Goal: Navigation & Orientation: Find specific page/section

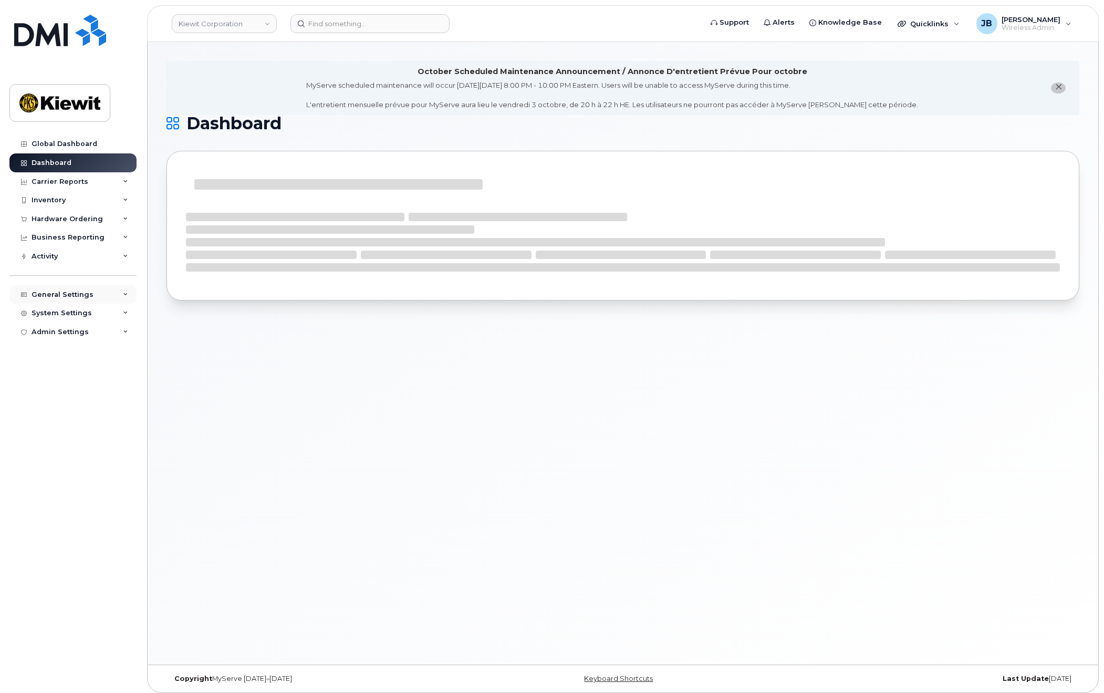
click at [51, 293] on div "General Settings" at bounding box center [63, 294] width 62 height 8
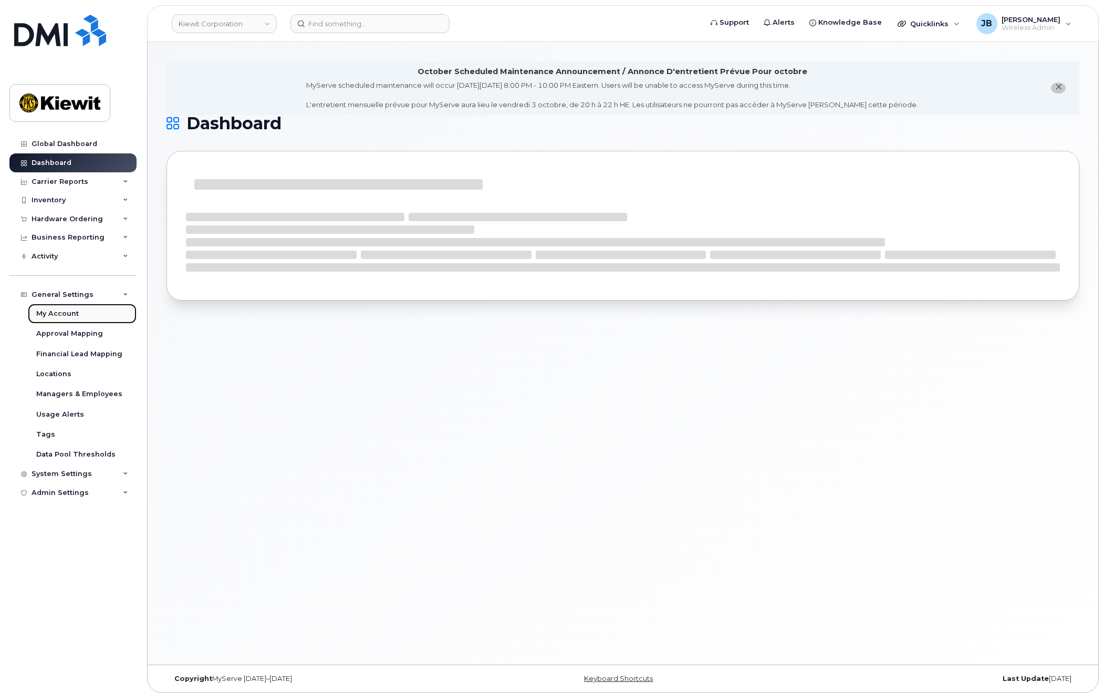
click at [54, 309] on div "My Account" at bounding box center [57, 313] width 43 height 9
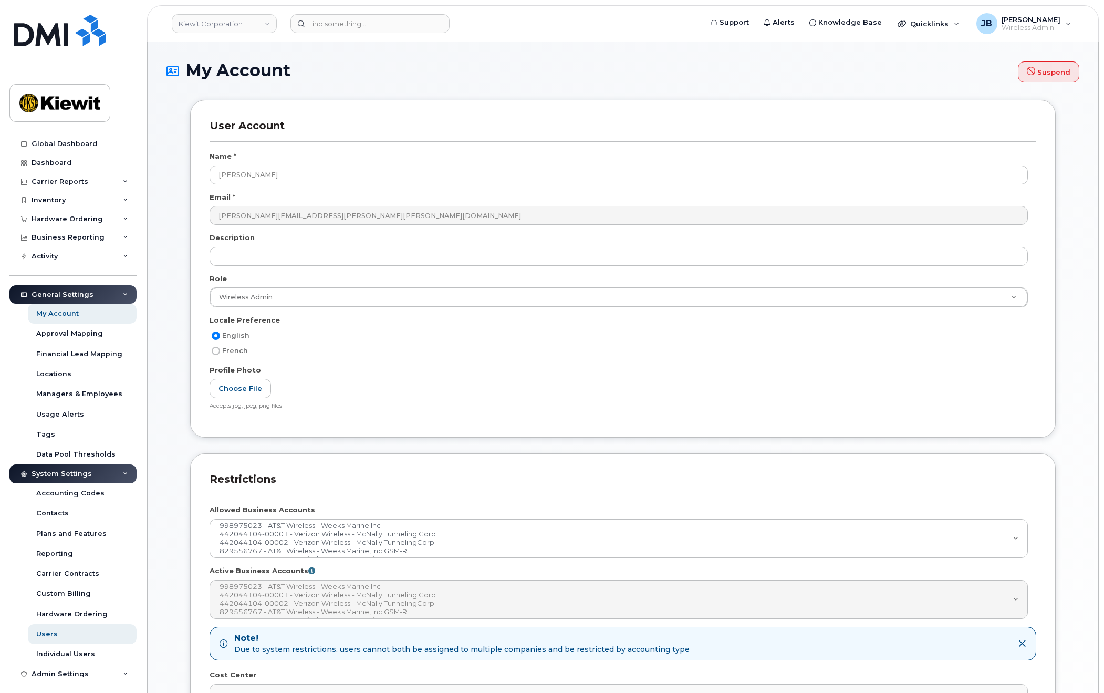
select select
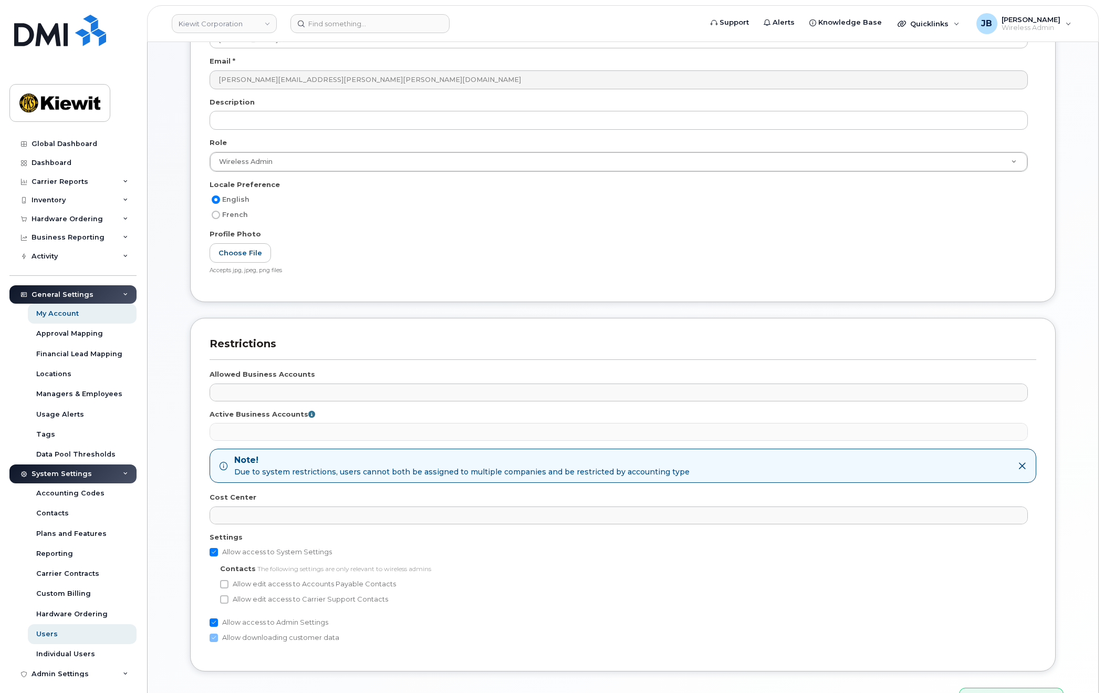
scroll to position [256, 0]
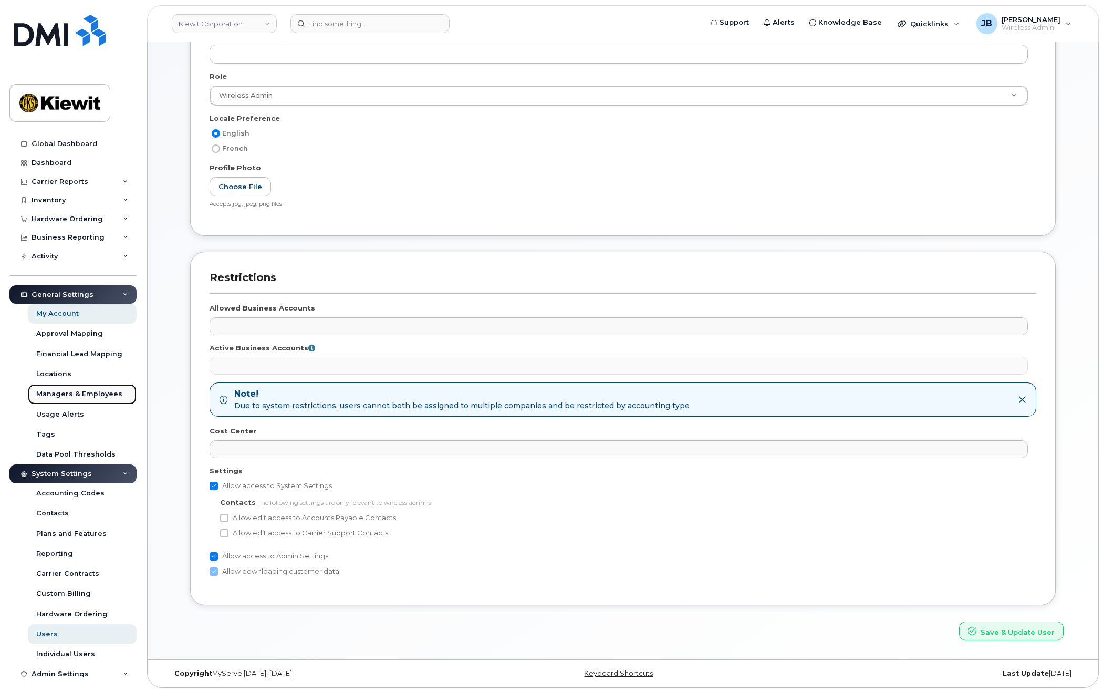
click at [65, 392] on div "Managers & Employees" at bounding box center [79, 393] width 86 height 9
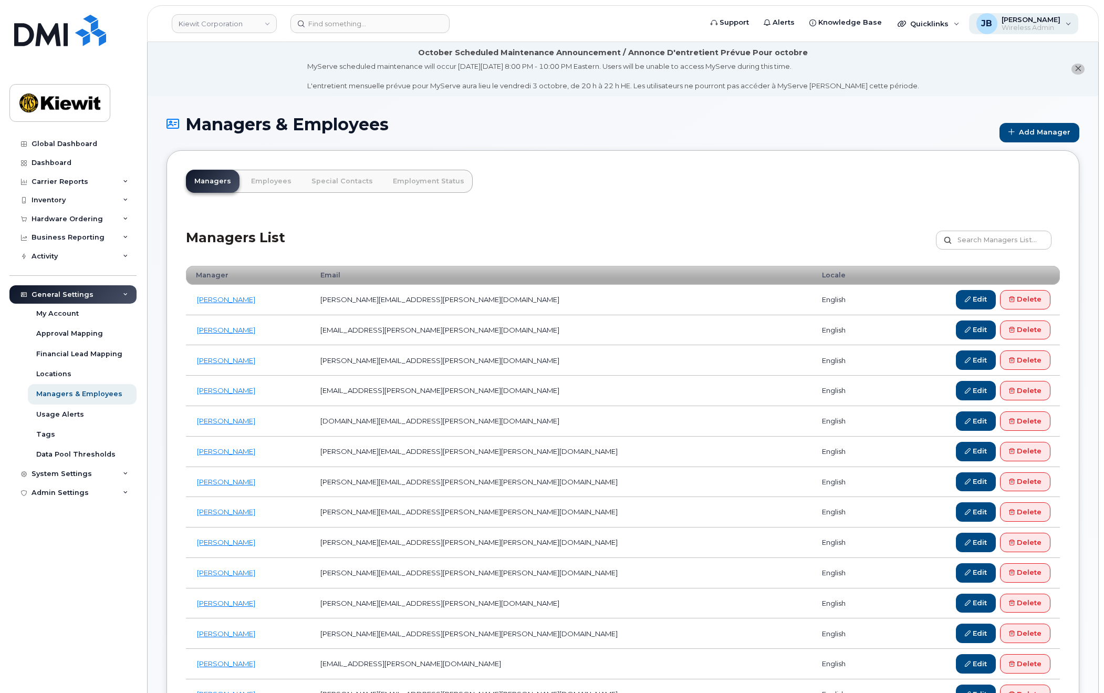
click at [1051, 16] on span "[PERSON_NAME]" at bounding box center [1030, 19] width 59 height 8
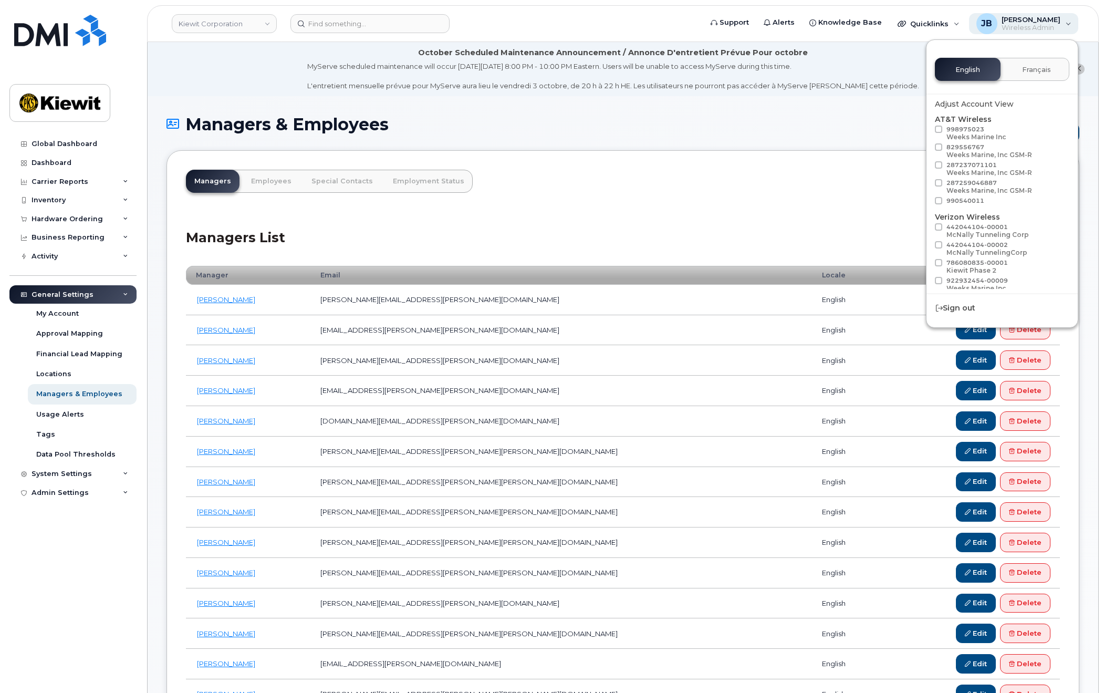
click at [1051, 16] on span "[PERSON_NAME]" at bounding box center [1030, 19] width 59 height 8
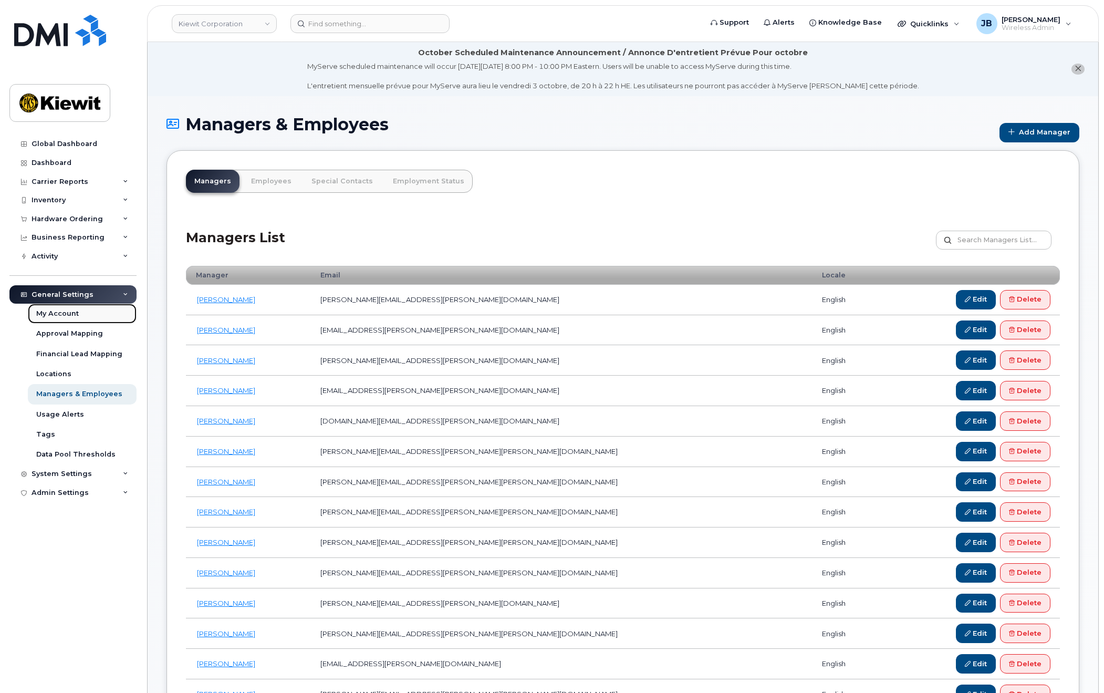
click at [73, 312] on div "My Account" at bounding box center [57, 313] width 43 height 9
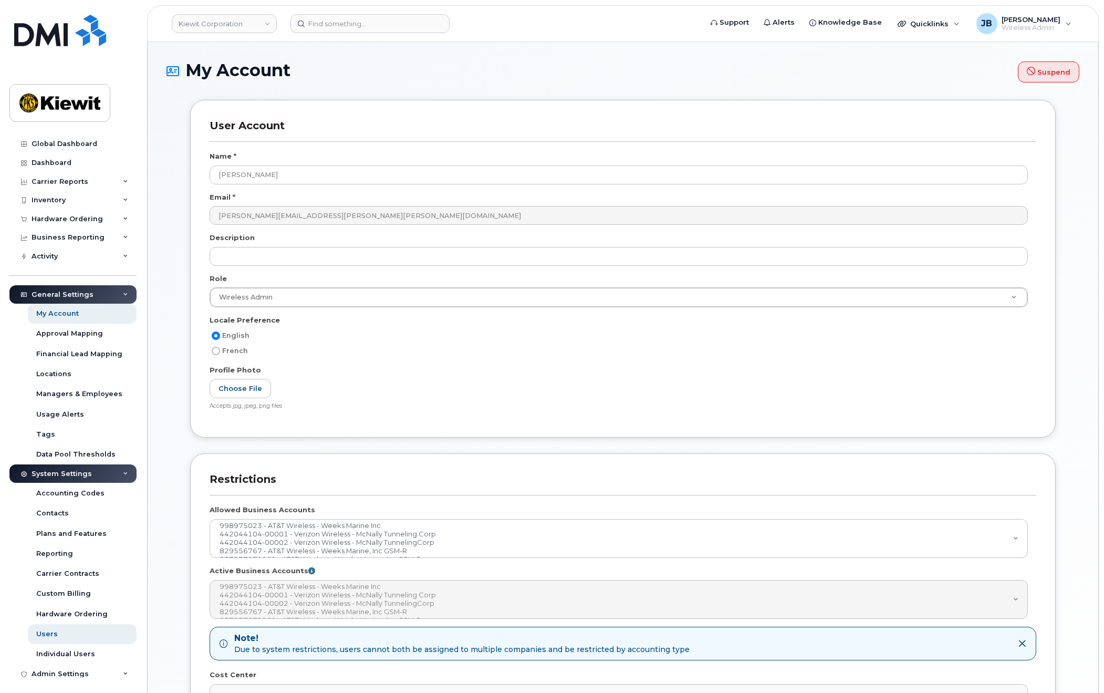
select select
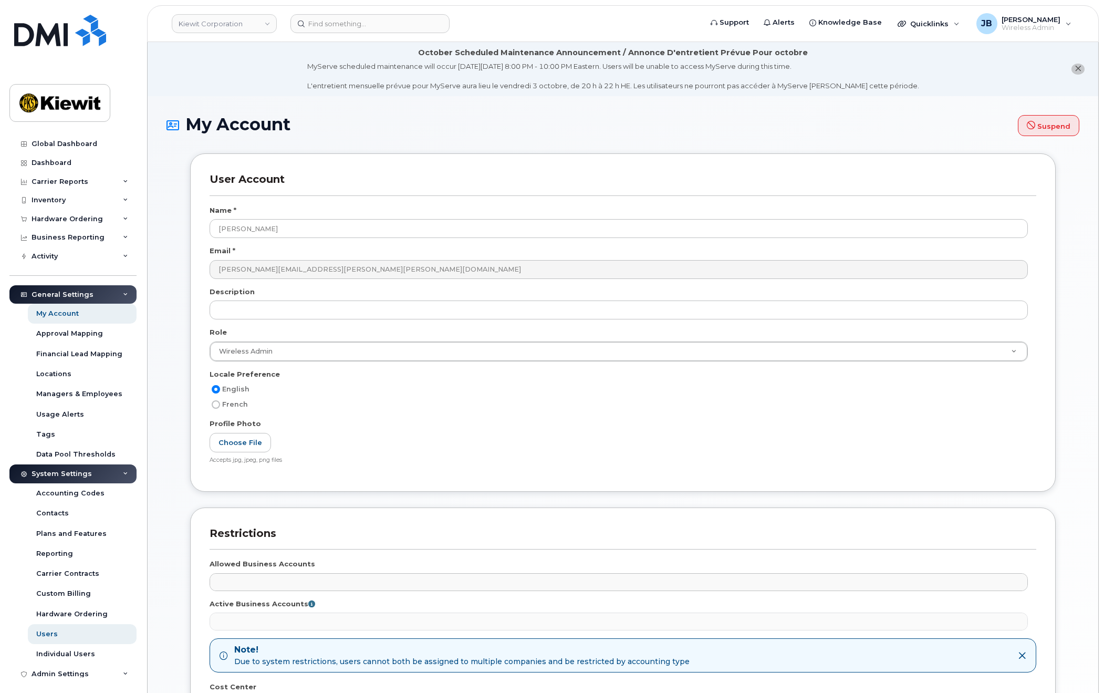
click at [180, 289] on div "User Account Name * Jonathan Barfield Email * jonathan.barfield@kiewit.com Desc…" at bounding box center [622, 514] width 897 height 723
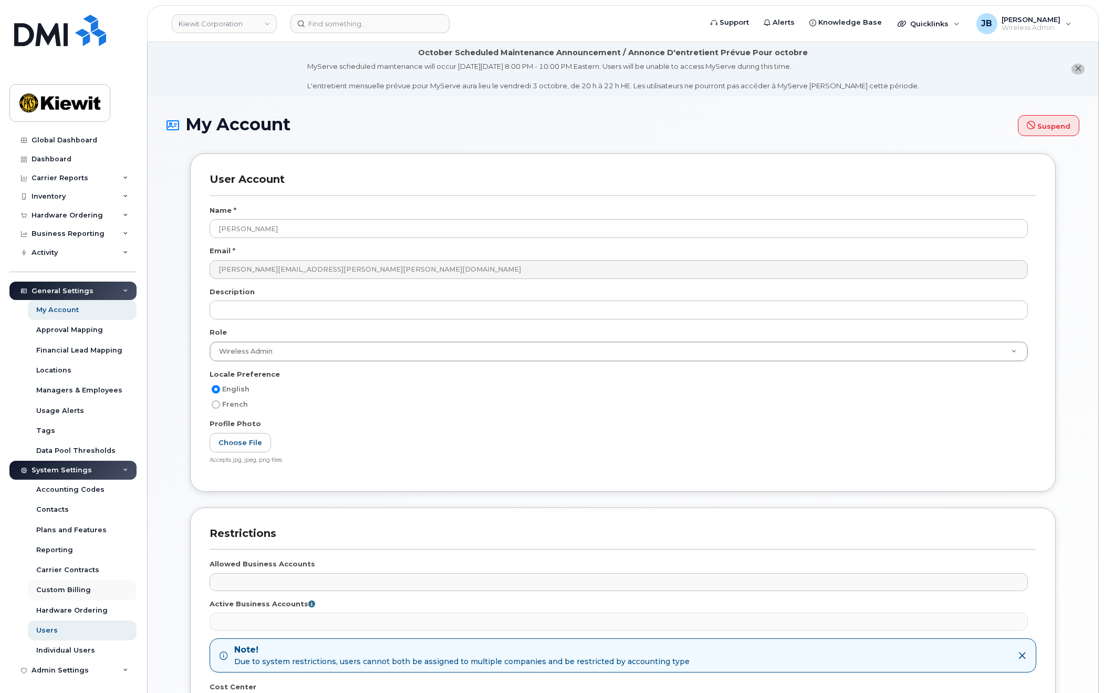
scroll to position [6, 0]
click at [974, 71] on li "October Scheduled Maintenance Announcement / Annonce D'entretient Prévue Pour o…" at bounding box center [623, 69] width 950 height 54
click at [1004, 27] on span "Wireless Admin" at bounding box center [1030, 28] width 59 height 8
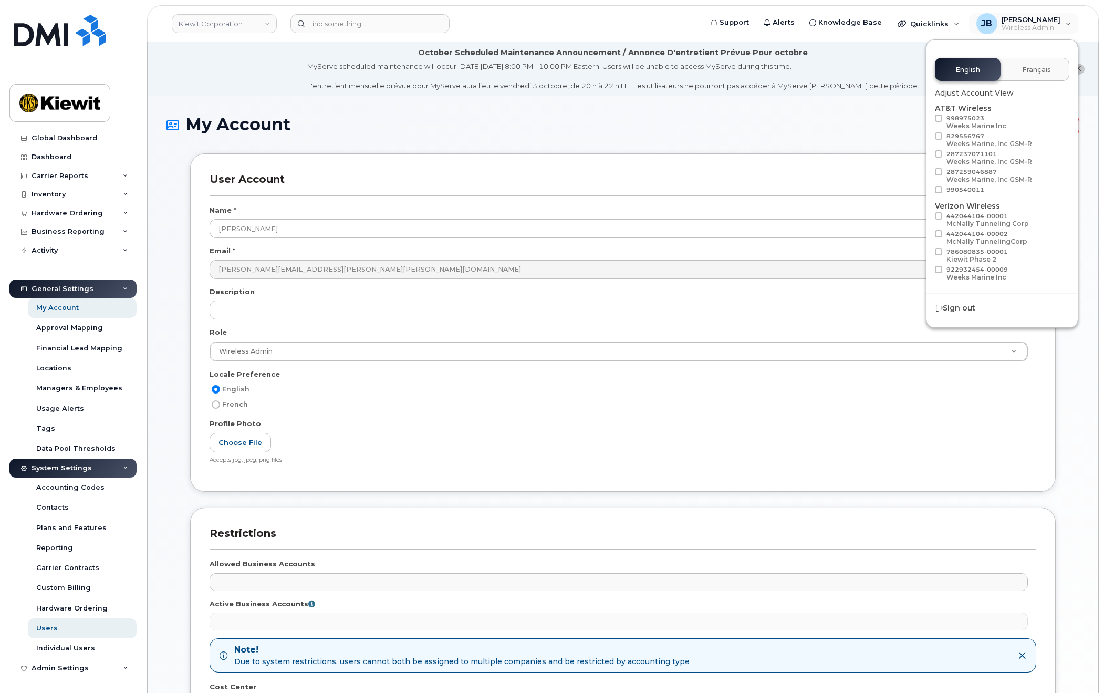
scroll to position [0, 0]
click at [737, 127] on h1 "My Account Suspend" at bounding box center [622, 126] width 913 height 22
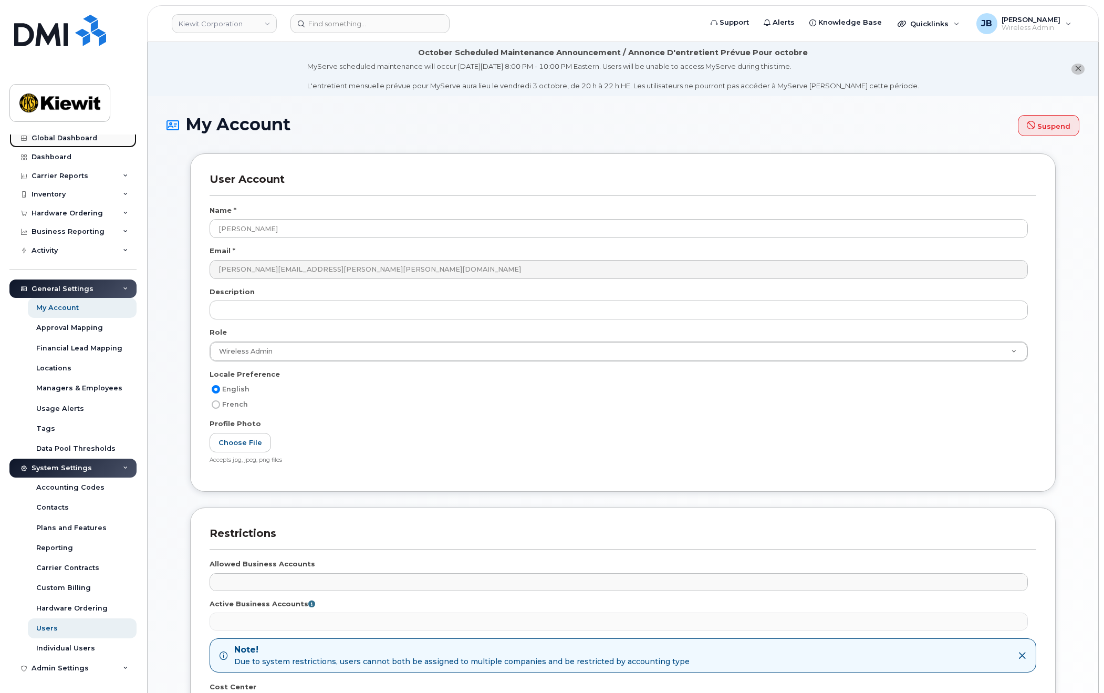
click at [66, 139] on div "Global Dashboard" at bounding box center [65, 138] width 66 height 8
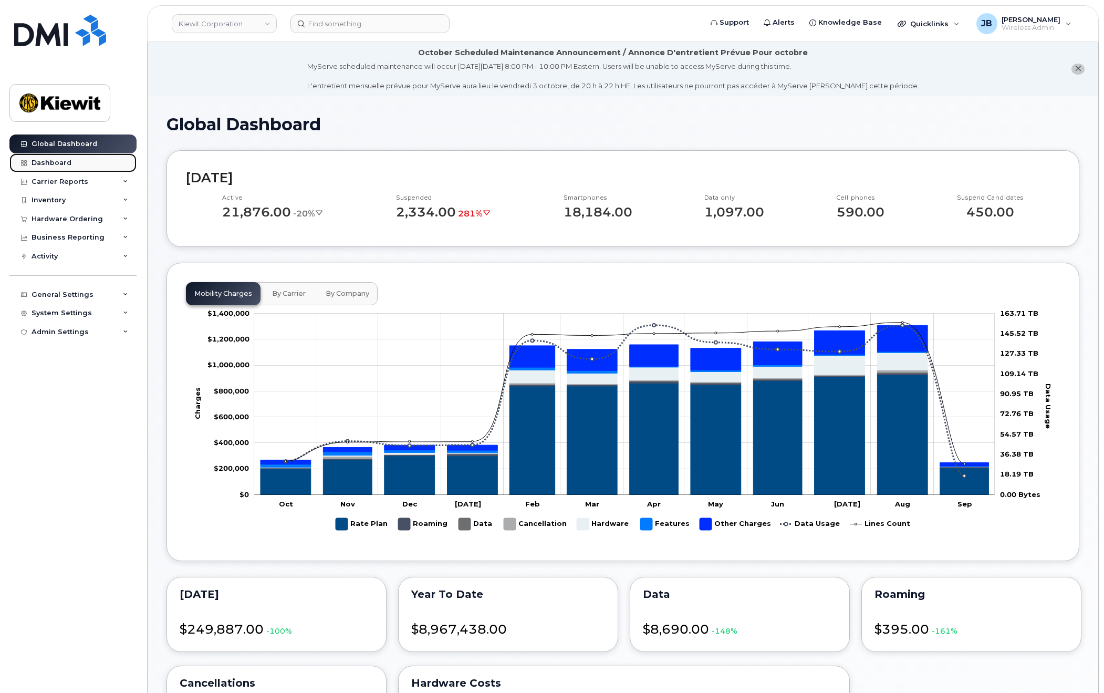
click at [48, 163] on div "Dashboard" at bounding box center [52, 163] width 40 height 8
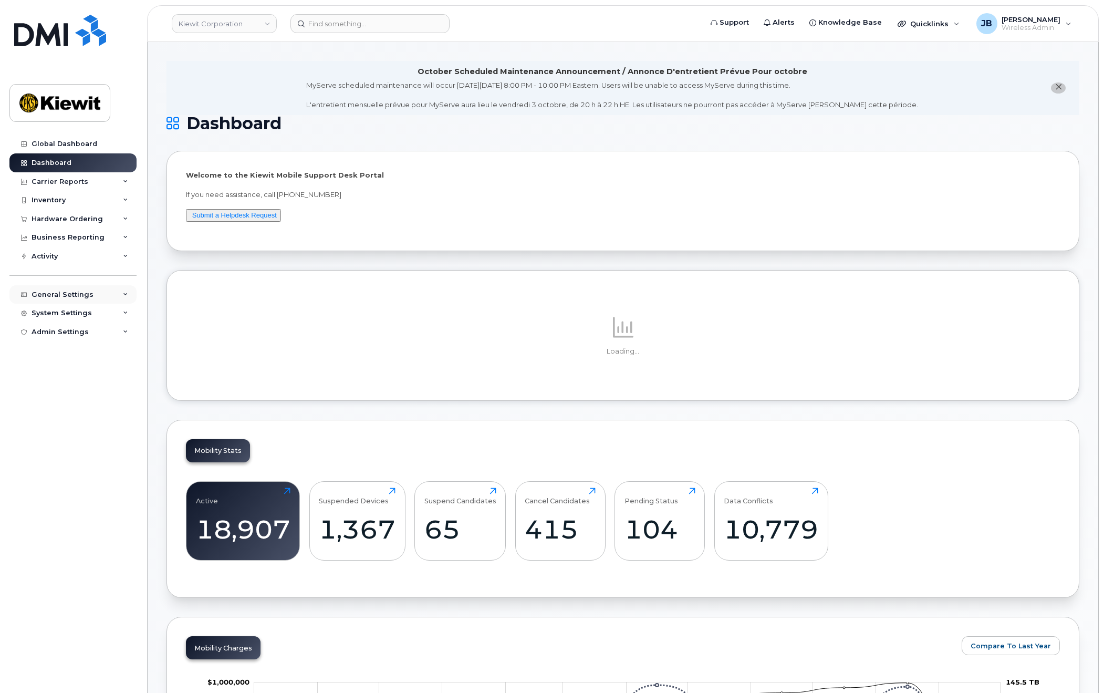
click at [97, 290] on div "General Settings" at bounding box center [72, 294] width 127 height 19
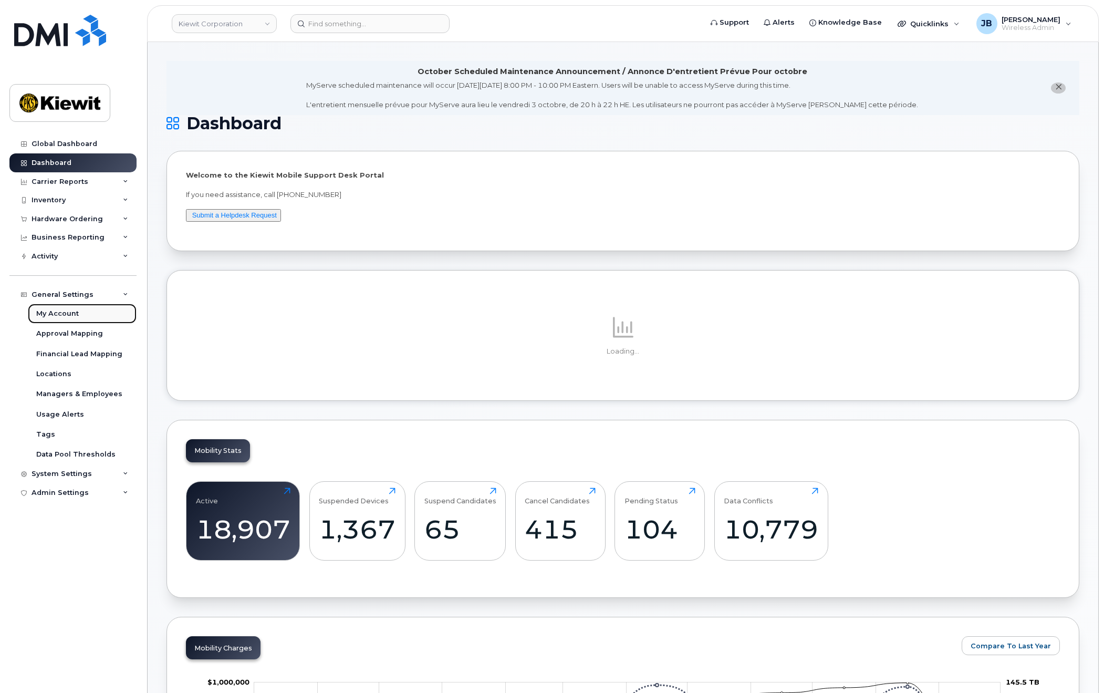
click at [85, 315] on link "My Account" at bounding box center [82, 314] width 109 height 20
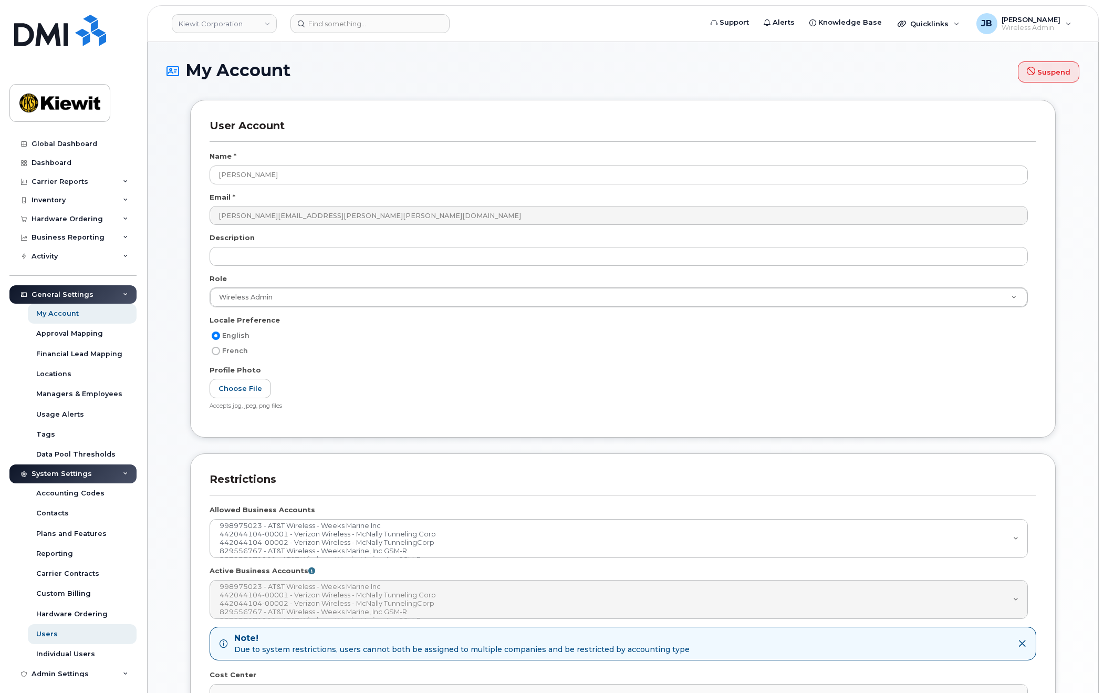
select select
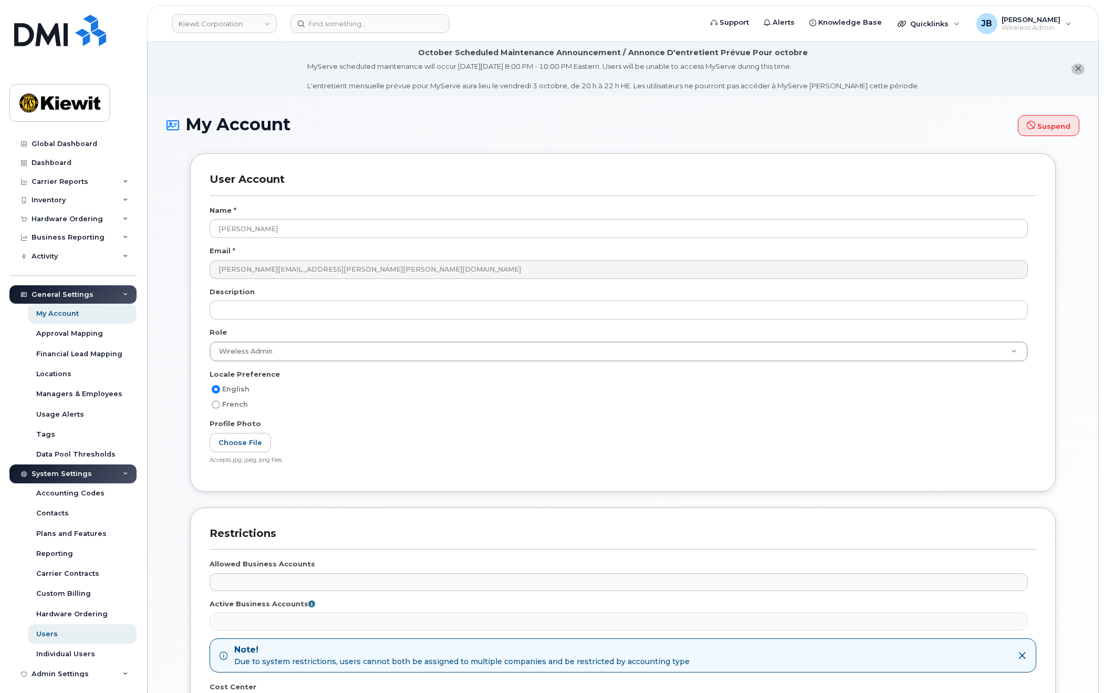
click at [53, 132] on div "Global Dashboard Dashboard Carrier Reports Monthly Billing Data Daily Data Pool…" at bounding box center [71, 346] width 142 height 693
click at [59, 143] on div "Global Dashboard" at bounding box center [65, 144] width 66 height 8
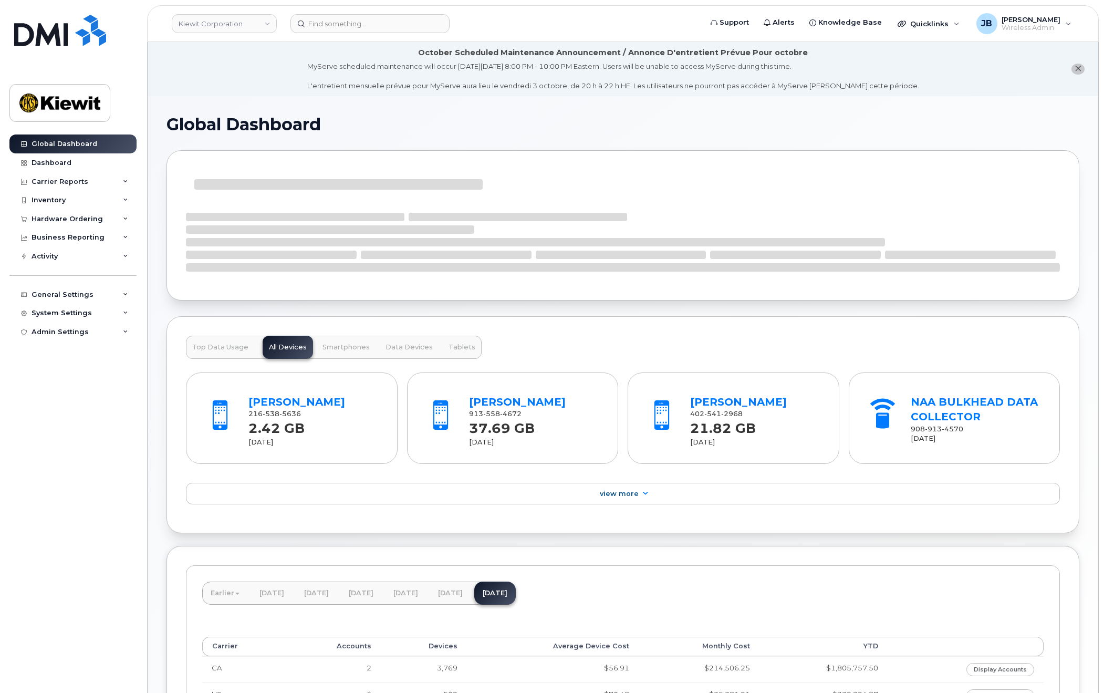
click at [619, 110] on div "Global Dashboard Top Data Usage All Devices Smartphones Data Devices Tablets [P…" at bounding box center [623, 442] width 950 height 693
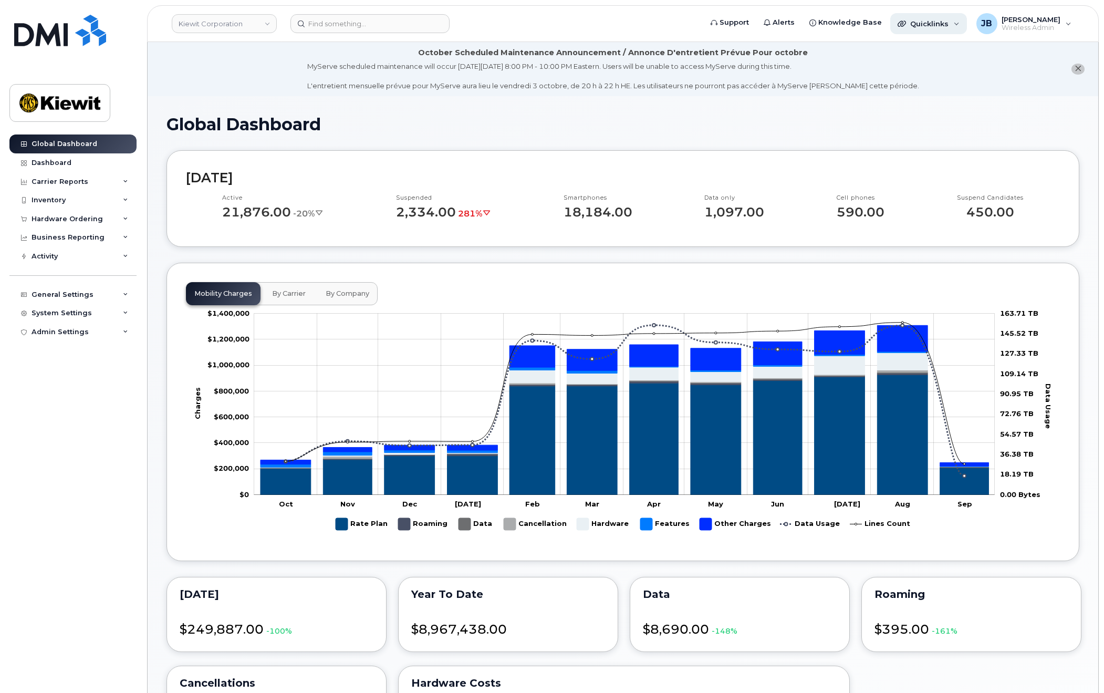
click at [937, 17] on div "Quicklinks" at bounding box center [928, 23] width 77 height 21
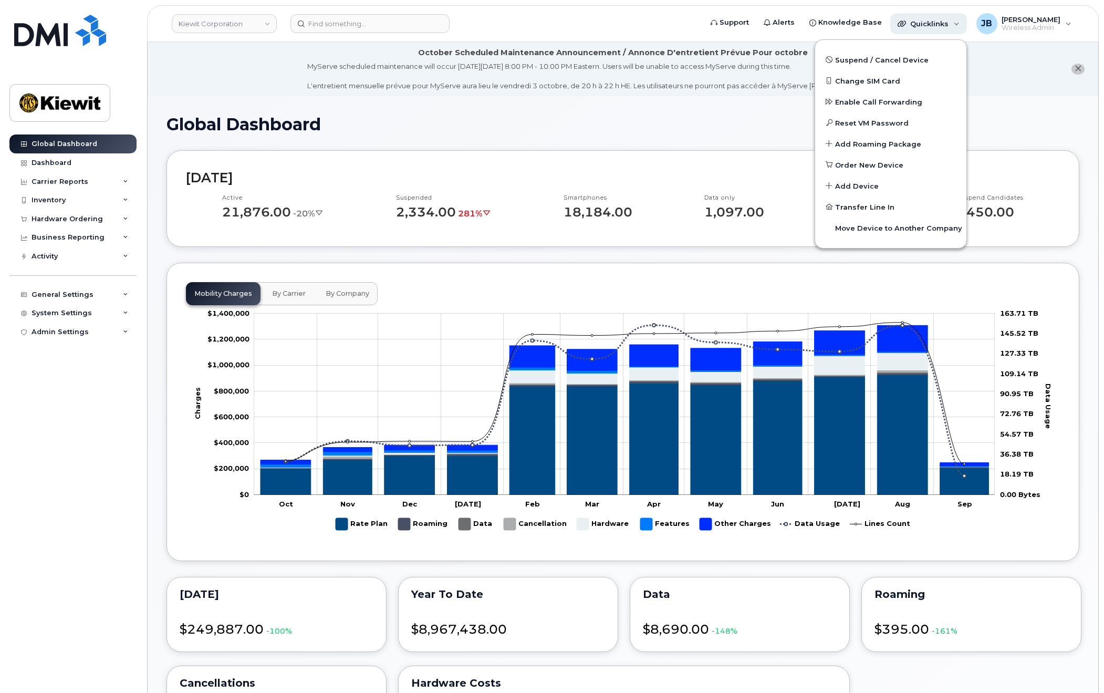
click at [937, 17] on div "Quicklinks" at bounding box center [928, 23] width 77 height 21
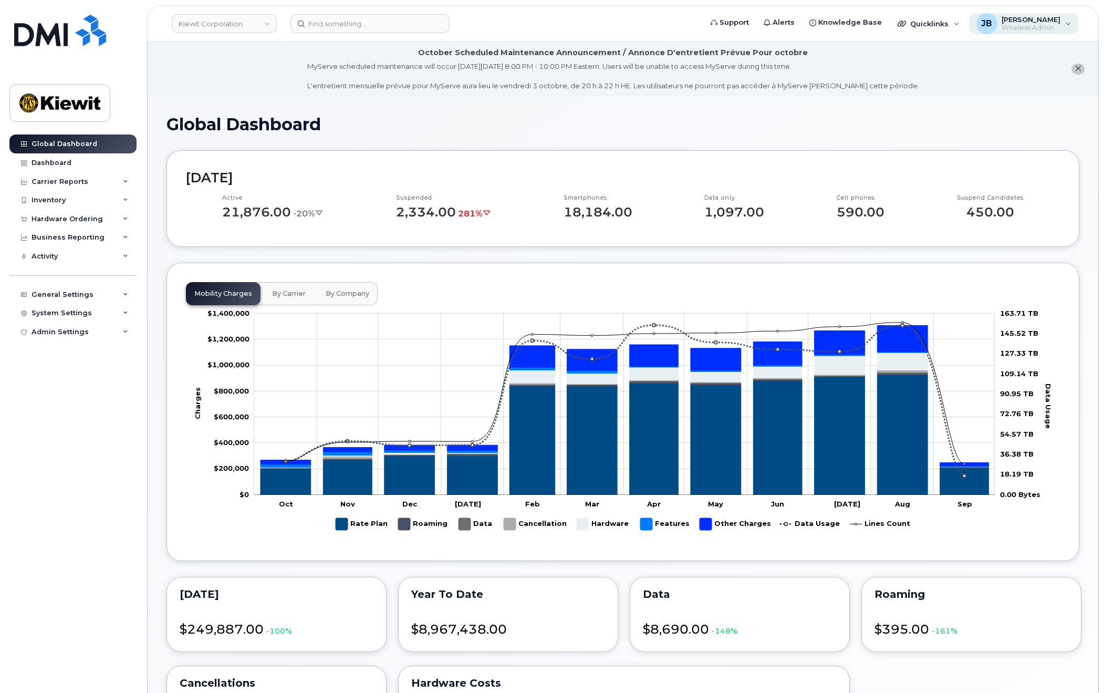
click at [1004, 25] on span "Wireless Admin" at bounding box center [1030, 28] width 59 height 8
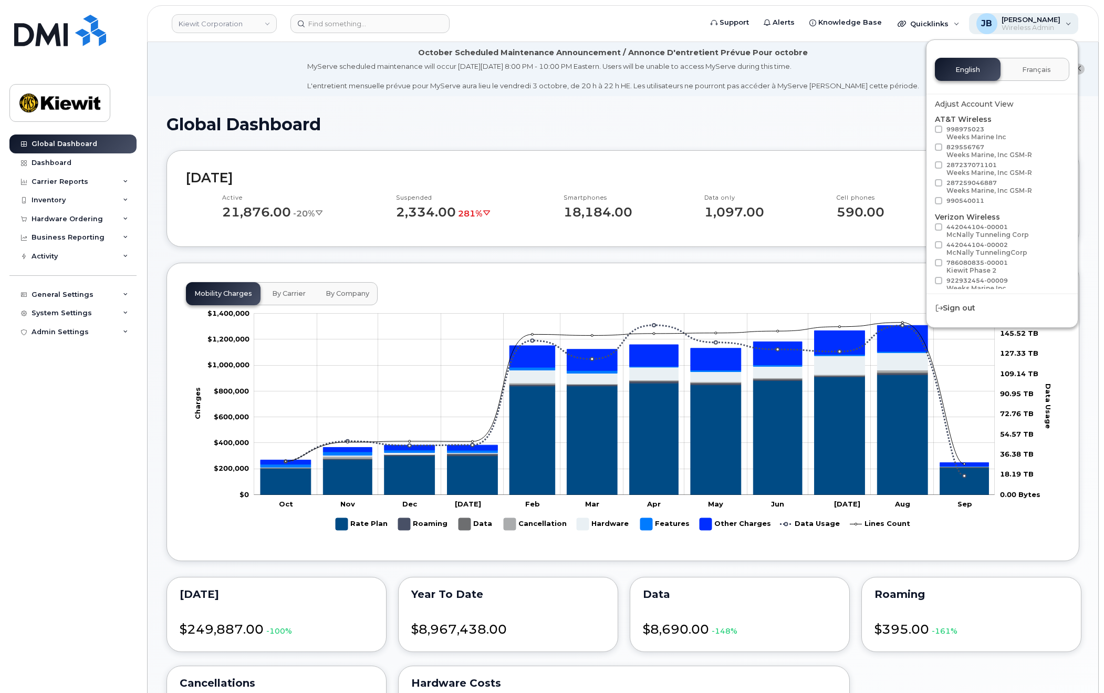
click at [981, 26] on span "JB" at bounding box center [986, 23] width 11 height 13
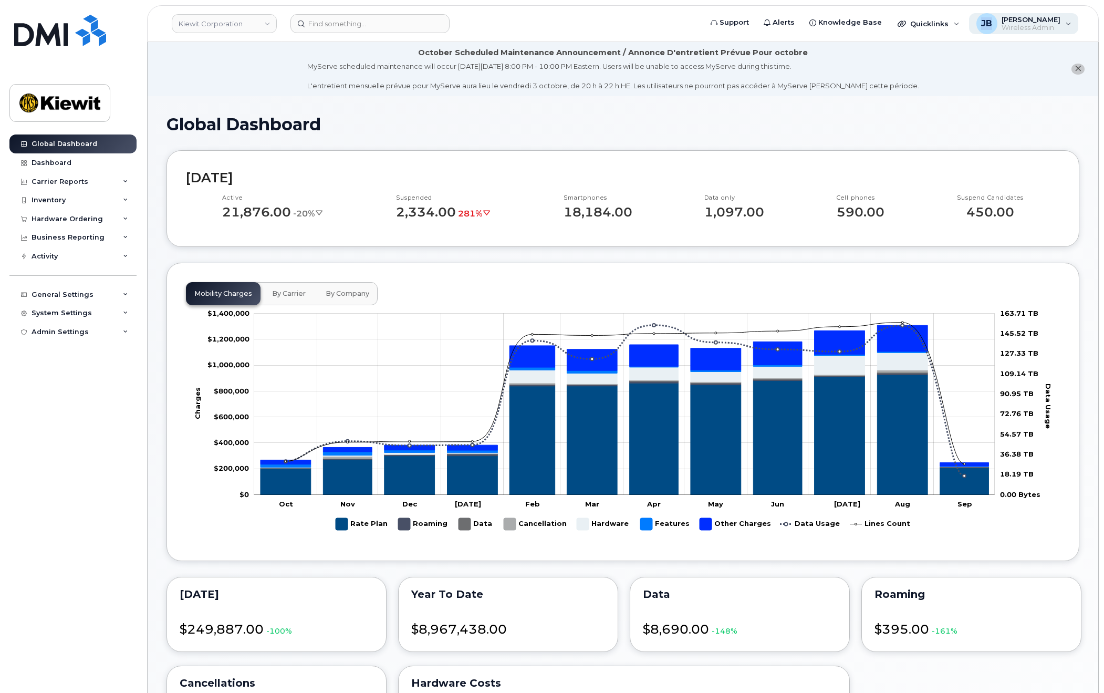
click at [981, 26] on span "JB" at bounding box center [986, 23] width 11 height 13
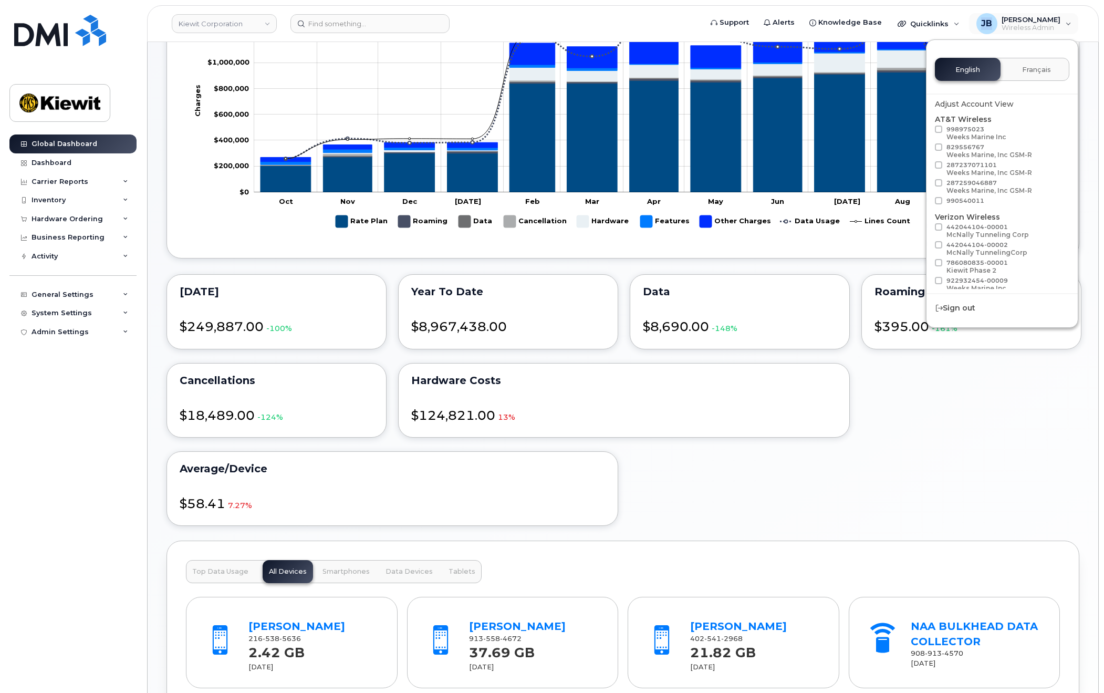
scroll to position [315, 0]
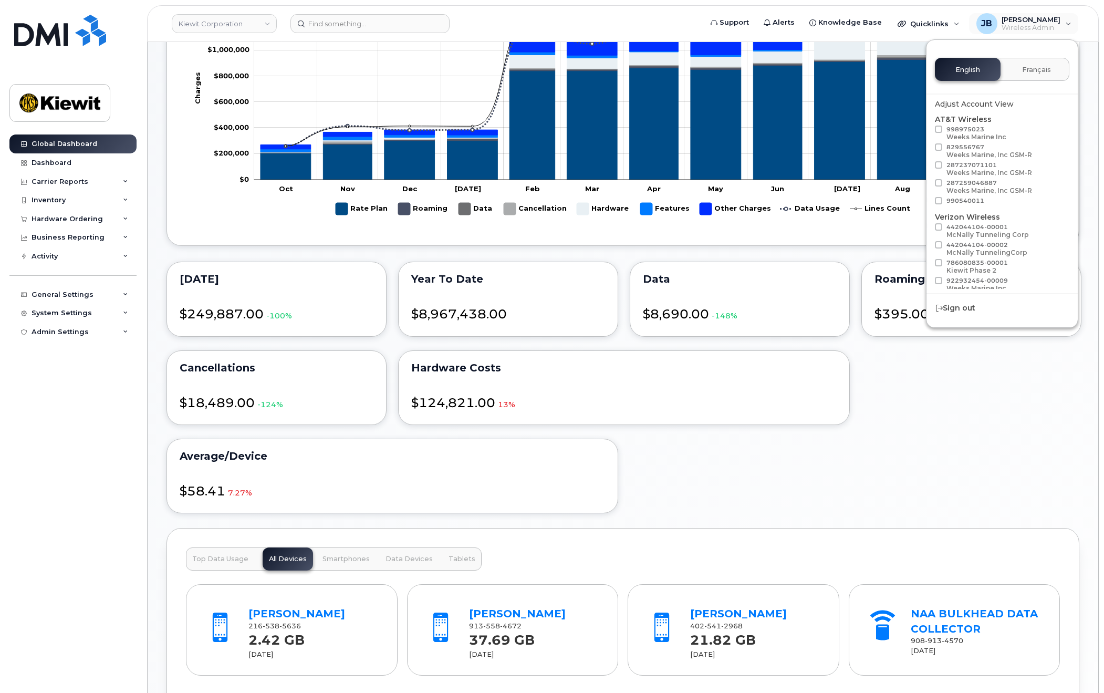
click at [884, 485] on div "[DATE] $249,887.00 -100% Year to date $8,967,438.00 Data $8,690.00 -148% Roamin…" at bounding box center [622, 387] width 917 height 256
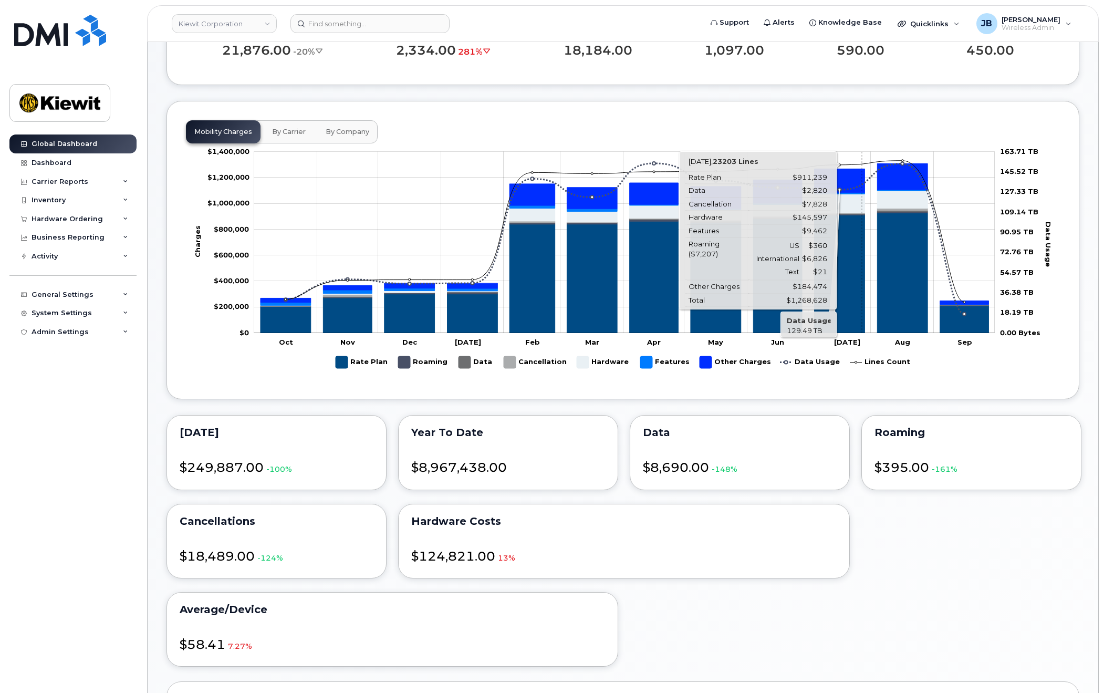
scroll to position [0, 0]
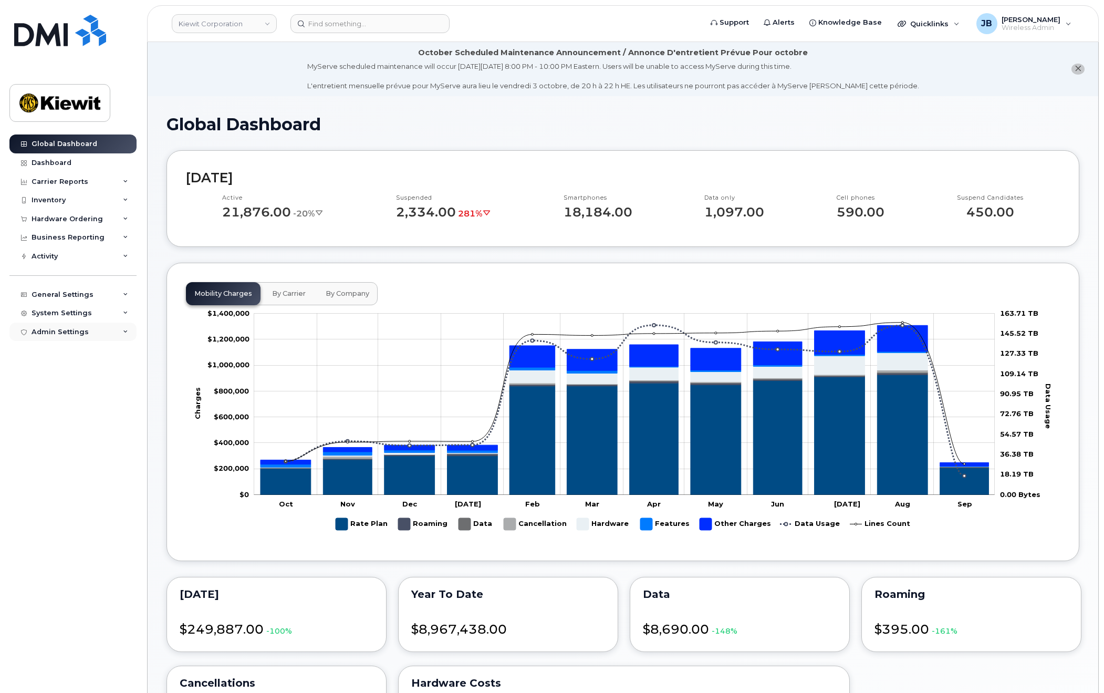
click at [60, 330] on div "Admin Settings" at bounding box center [60, 332] width 57 height 8
click at [57, 320] on div "System Settings" at bounding box center [72, 313] width 127 height 19
click at [49, 296] on div "General Settings" at bounding box center [63, 294] width 62 height 8
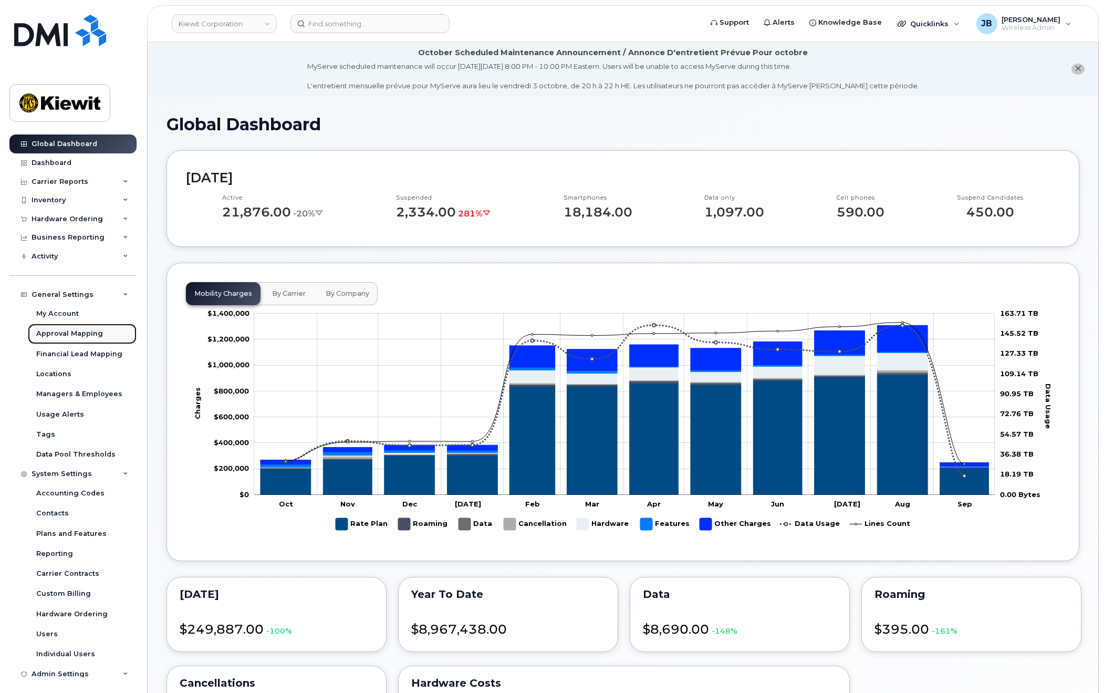
click at [59, 336] on div "Approval Mapping" at bounding box center [69, 333] width 67 height 9
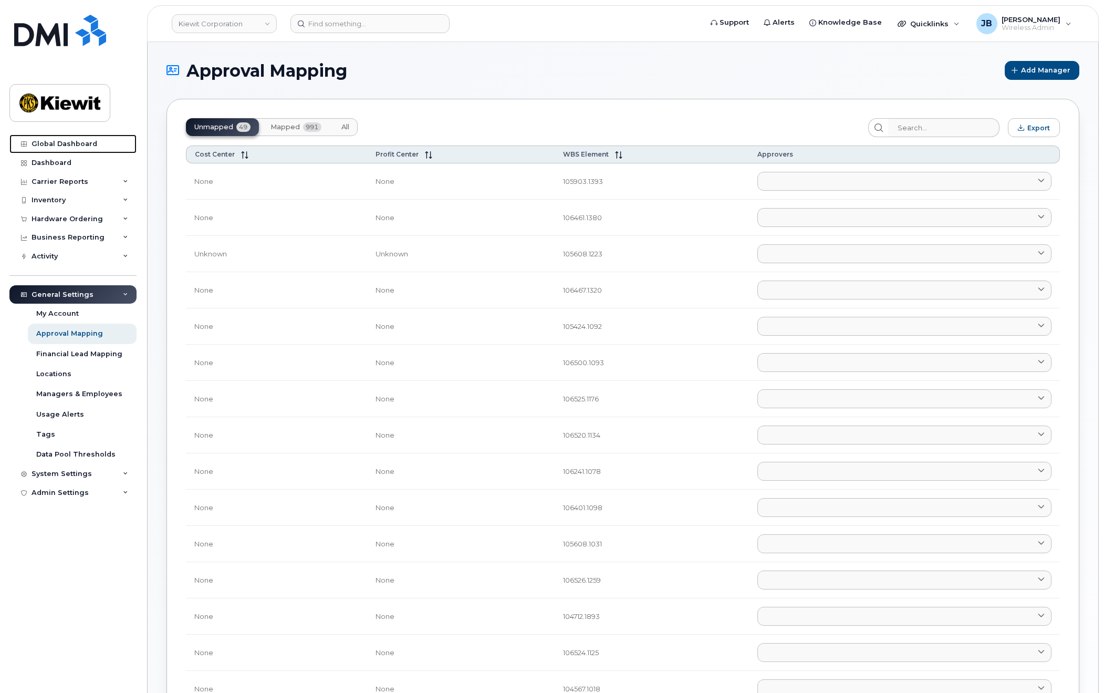
click at [69, 145] on div "Global Dashboard" at bounding box center [65, 144] width 66 height 8
